Goal: Navigation & Orientation: Find specific page/section

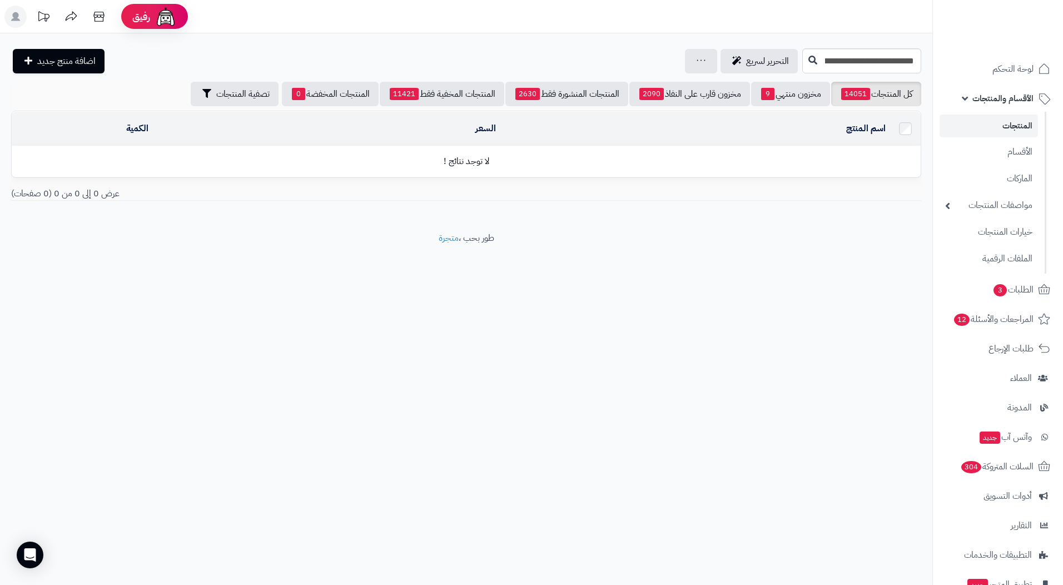
click at [1010, 122] on link "المنتجات" at bounding box center [989, 126] width 98 height 23
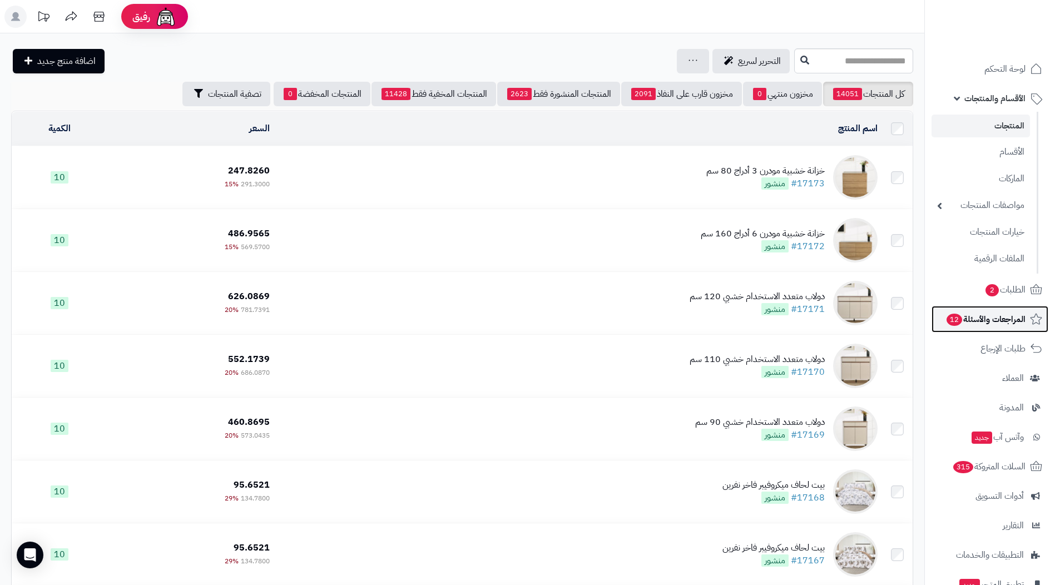
click at [976, 320] on span "المراجعات والأسئلة 12" at bounding box center [985, 319] width 80 height 16
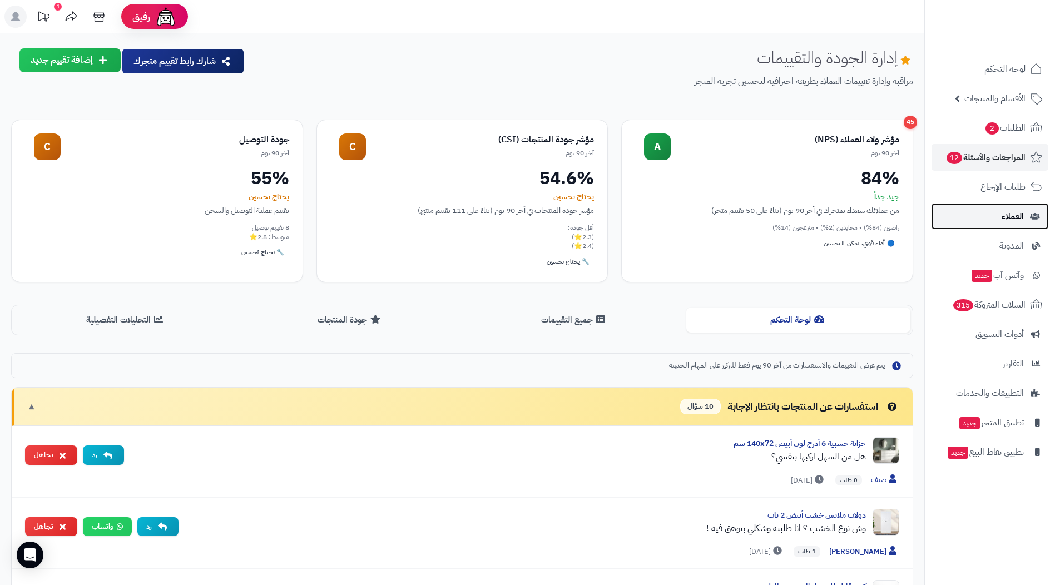
click at [1040, 225] on link "العملاء" at bounding box center [989, 216] width 117 height 27
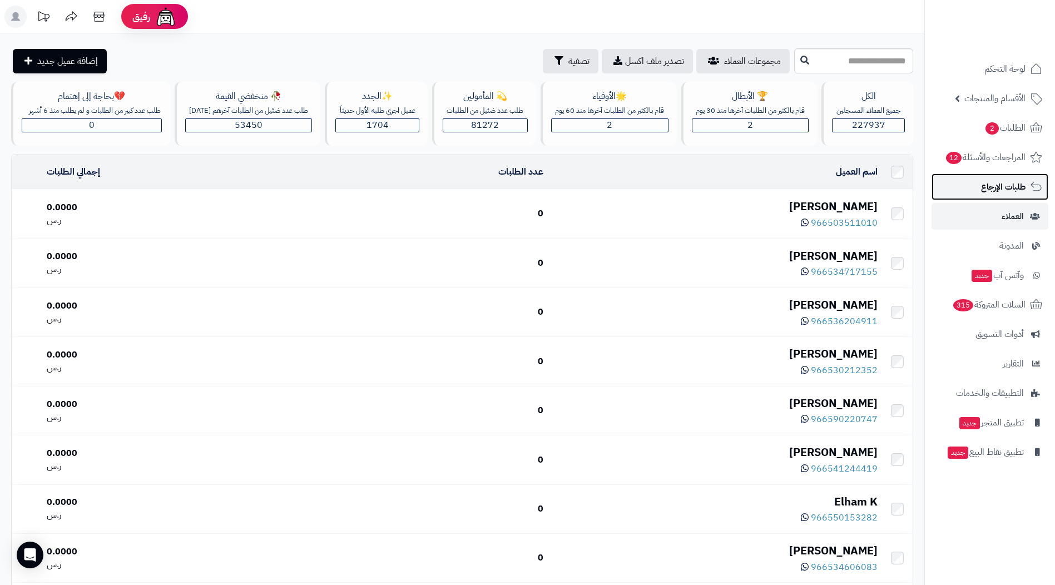
click at [1005, 182] on span "طلبات الإرجاع" at bounding box center [1003, 187] width 44 height 16
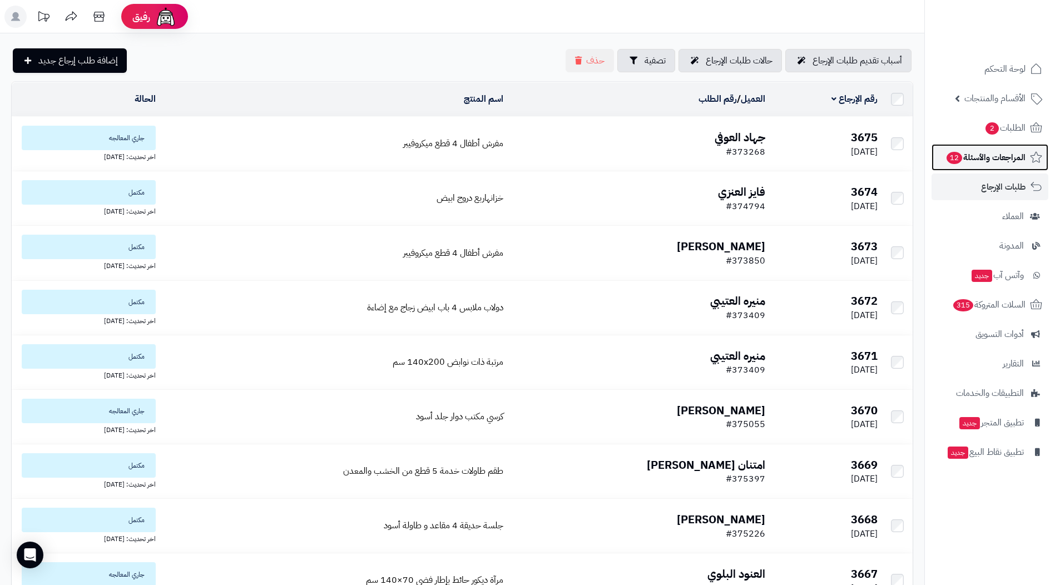
click at [1008, 165] on link "المراجعات والأسئلة 12" at bounding box center [989, 157] width 117 height 27
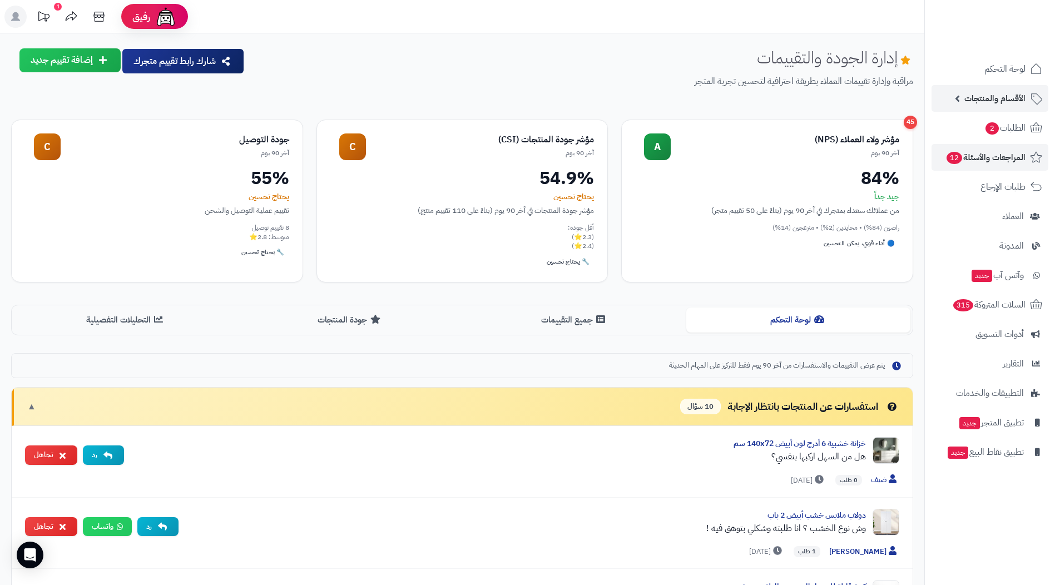
click at [961, 100] on link "الأقسام والمنتجات" at bounding box center [989, 98] width 117 height 27
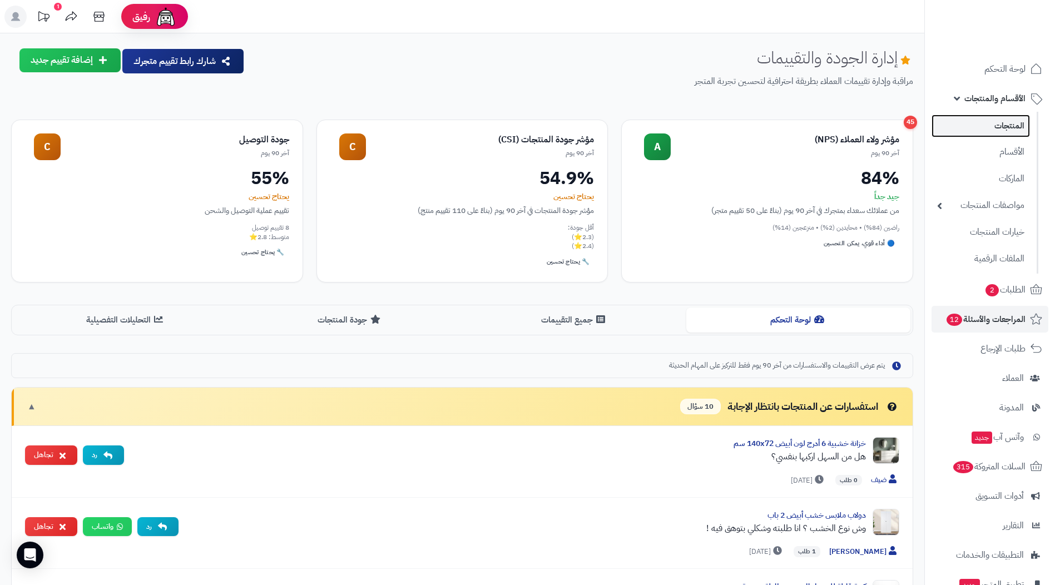
click at [1004, 121] on link "المنتجات" at bounding box center [980, 126] width 98 height 23
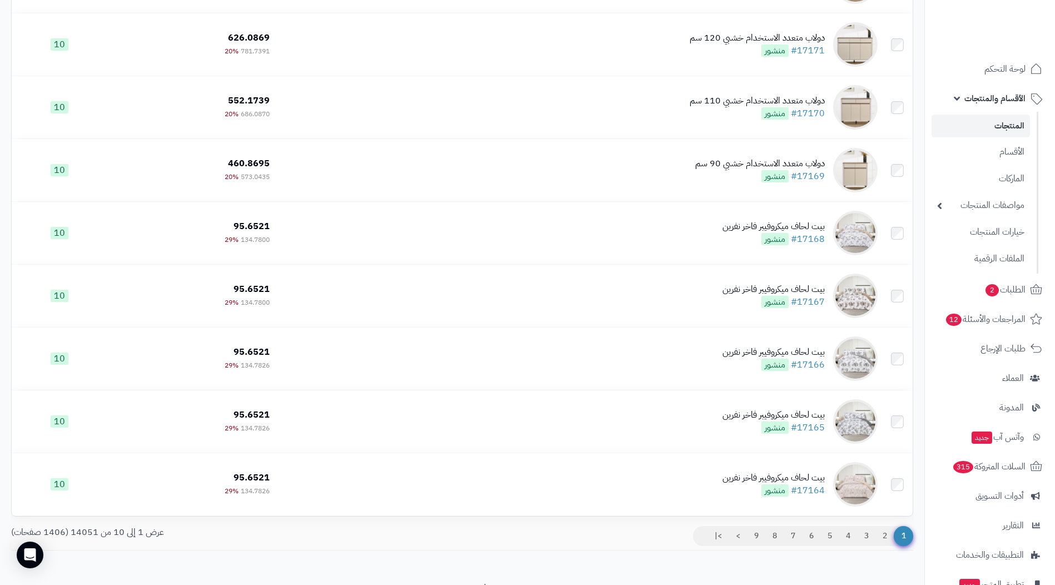
scroll to position [309, 0]
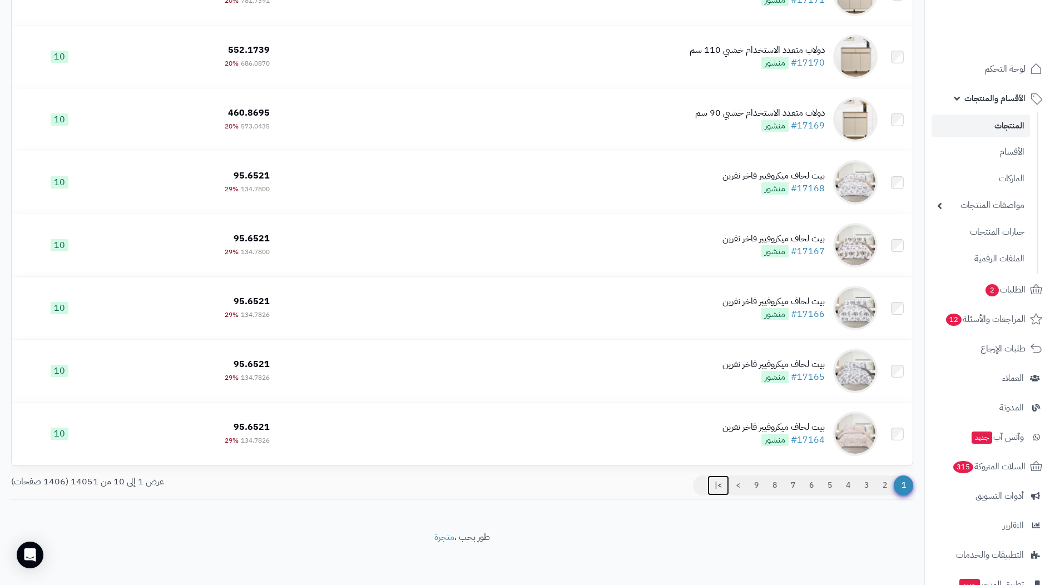
click at [717, 482] on link ">|" at bounding box center [718, 485] width 22 height 20
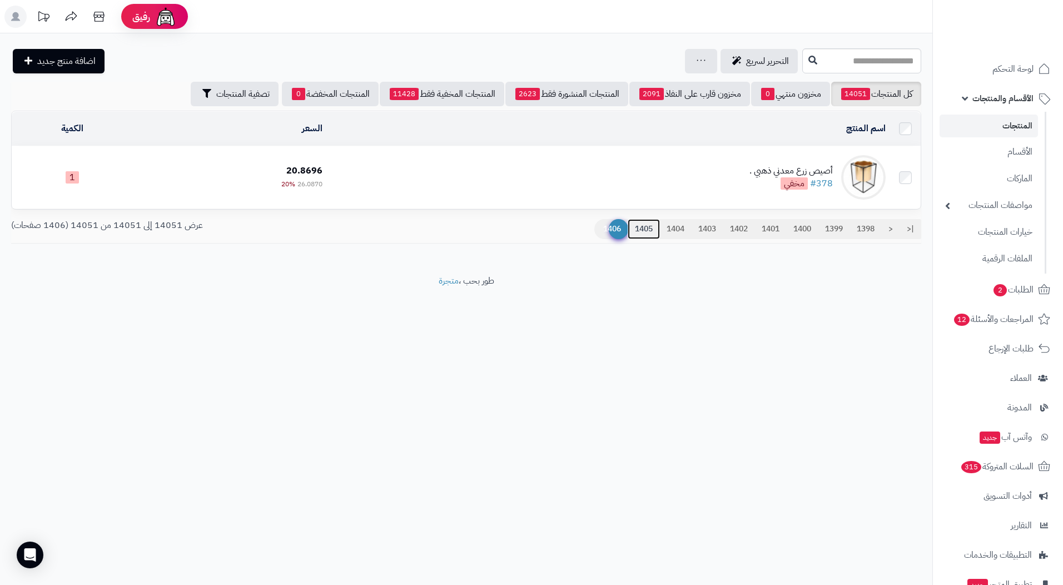
click at [639, 220] on link "1405" at bounding box center [644, 229] width 32 height 20
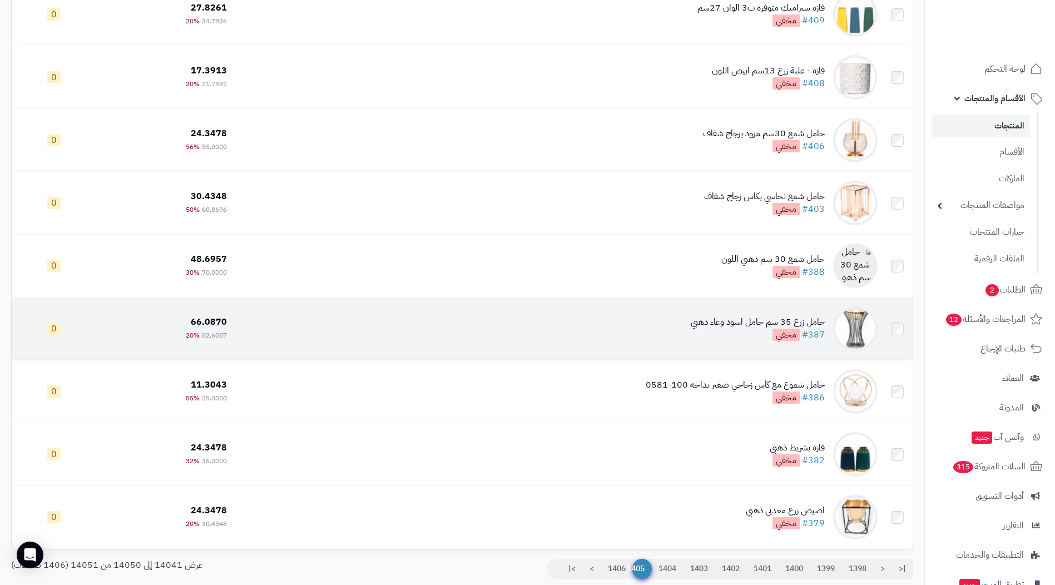
scroll to position [309, 0]
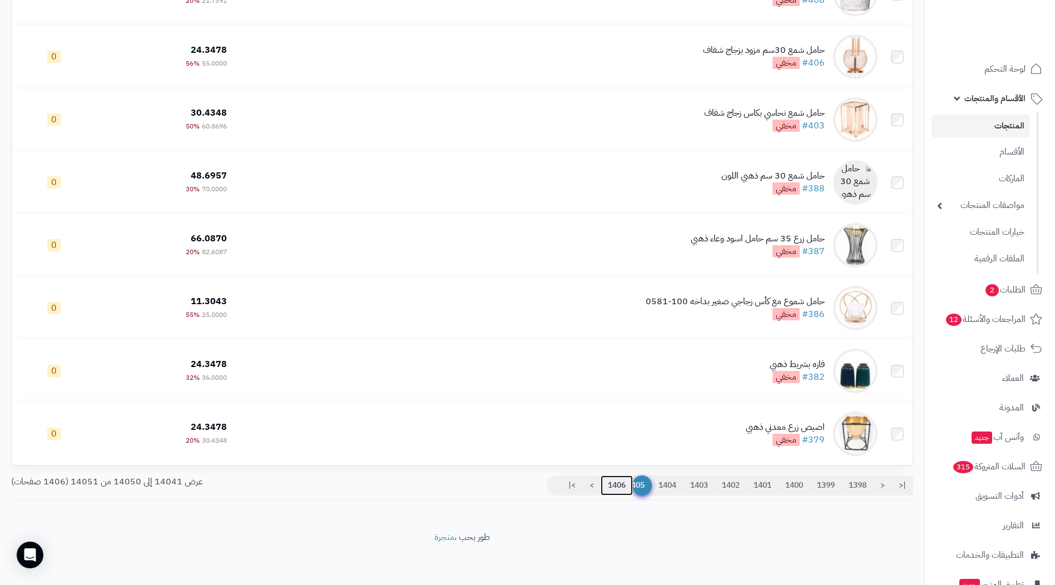
click at [601, 482] on link "1406" at bounding box center [617, 485] width 32 height 20
